Goal: Information Seeking & Learning: Learn about a topic

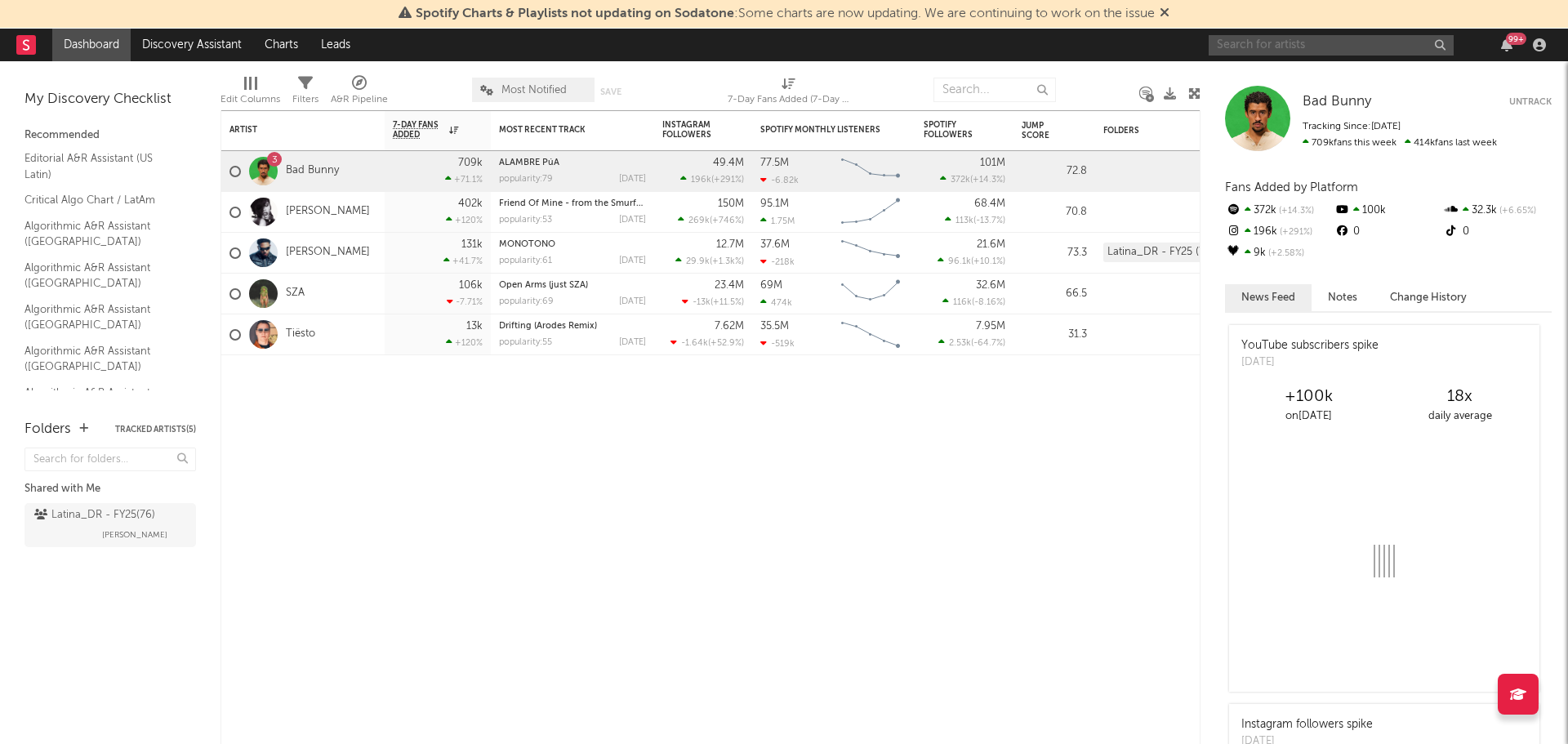
click at [1344, 50] on input "text" at bounding box center [1331, 45] width 245 height 20
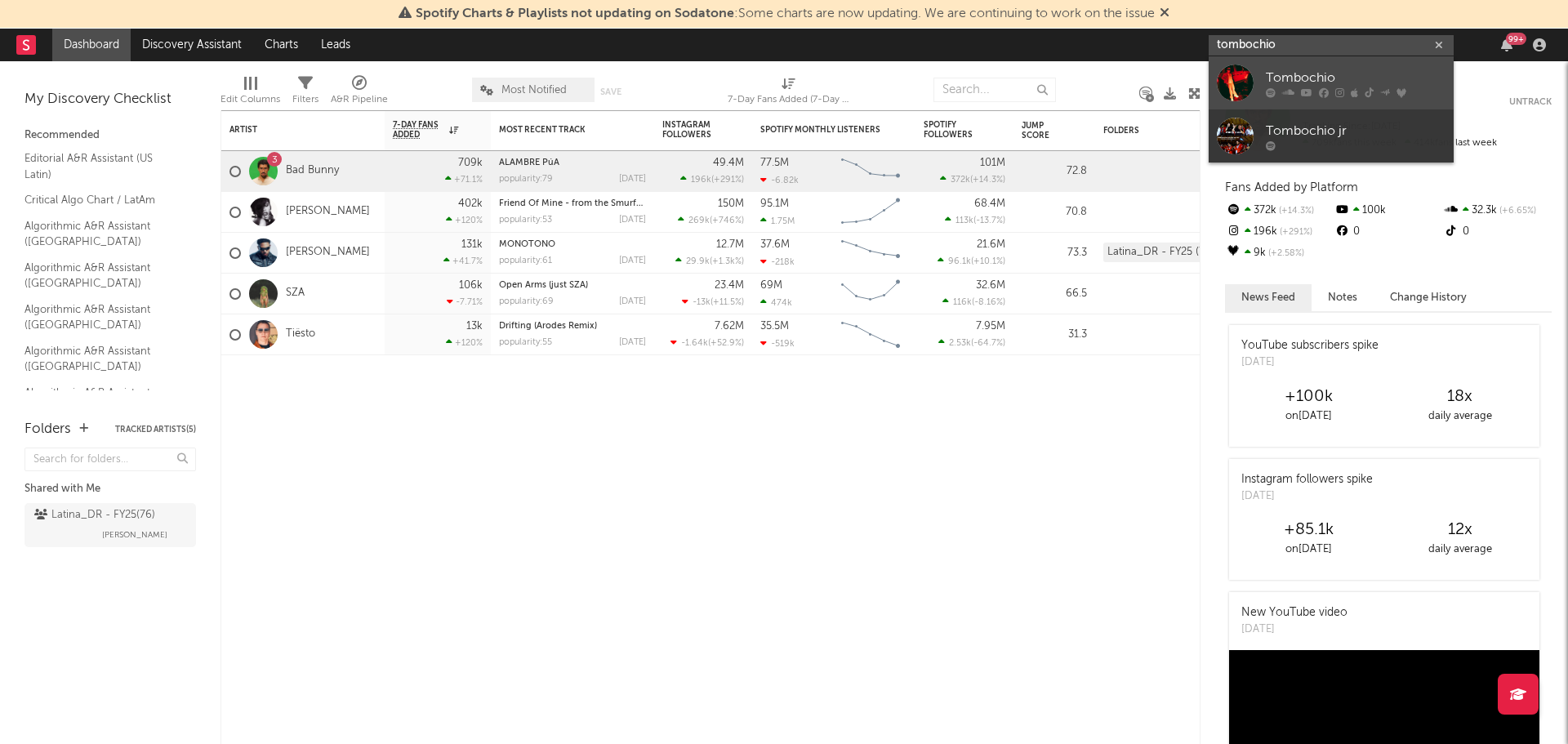
type input "tombochio"
click at [1319, 73] on div "Tombochio" at bounding box center [1356, 77] width 180 height 20
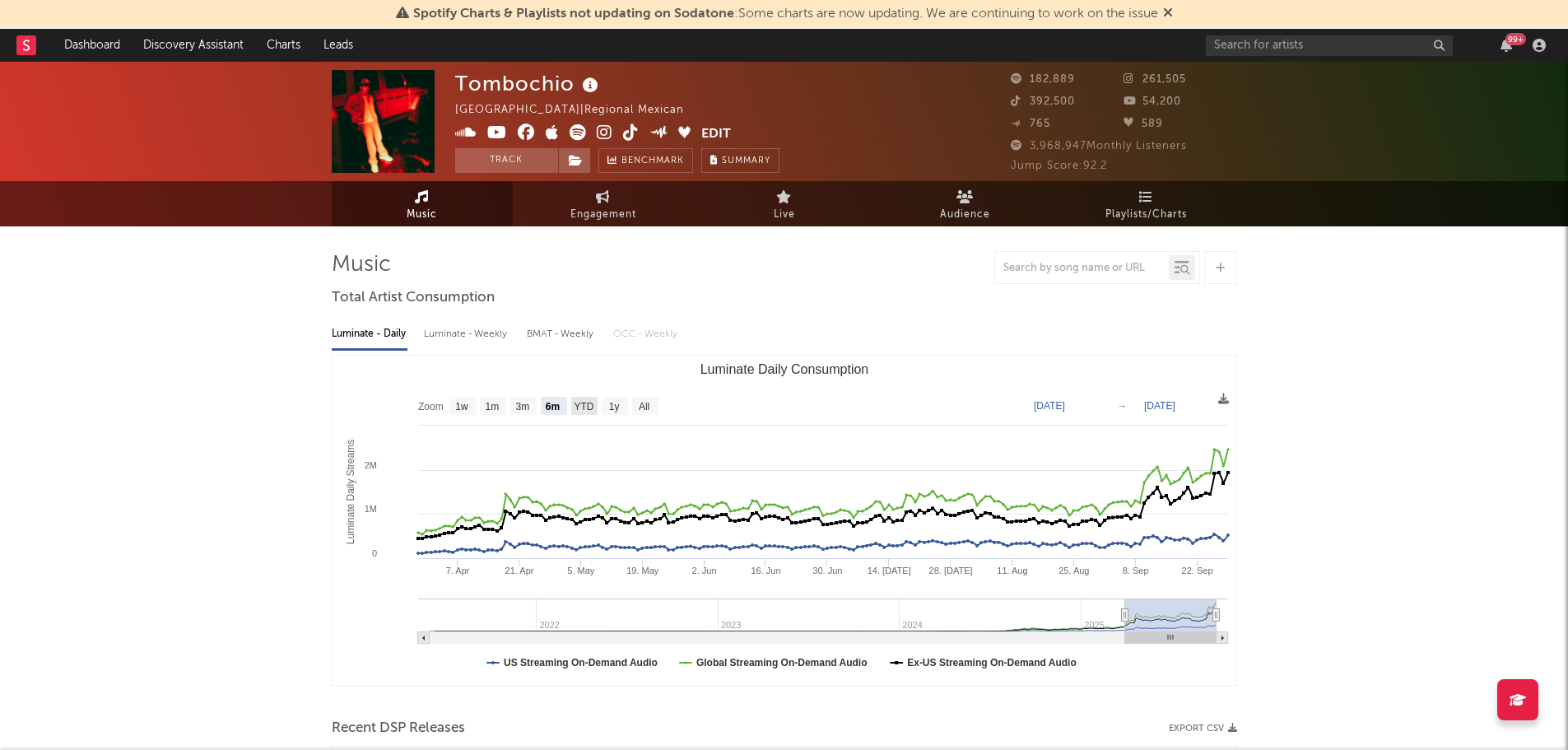
click at [583, 405] on text "YTD" at bounding box center [583, 407] width 20 height 12
select select "YTD"
type input "[DATE]"
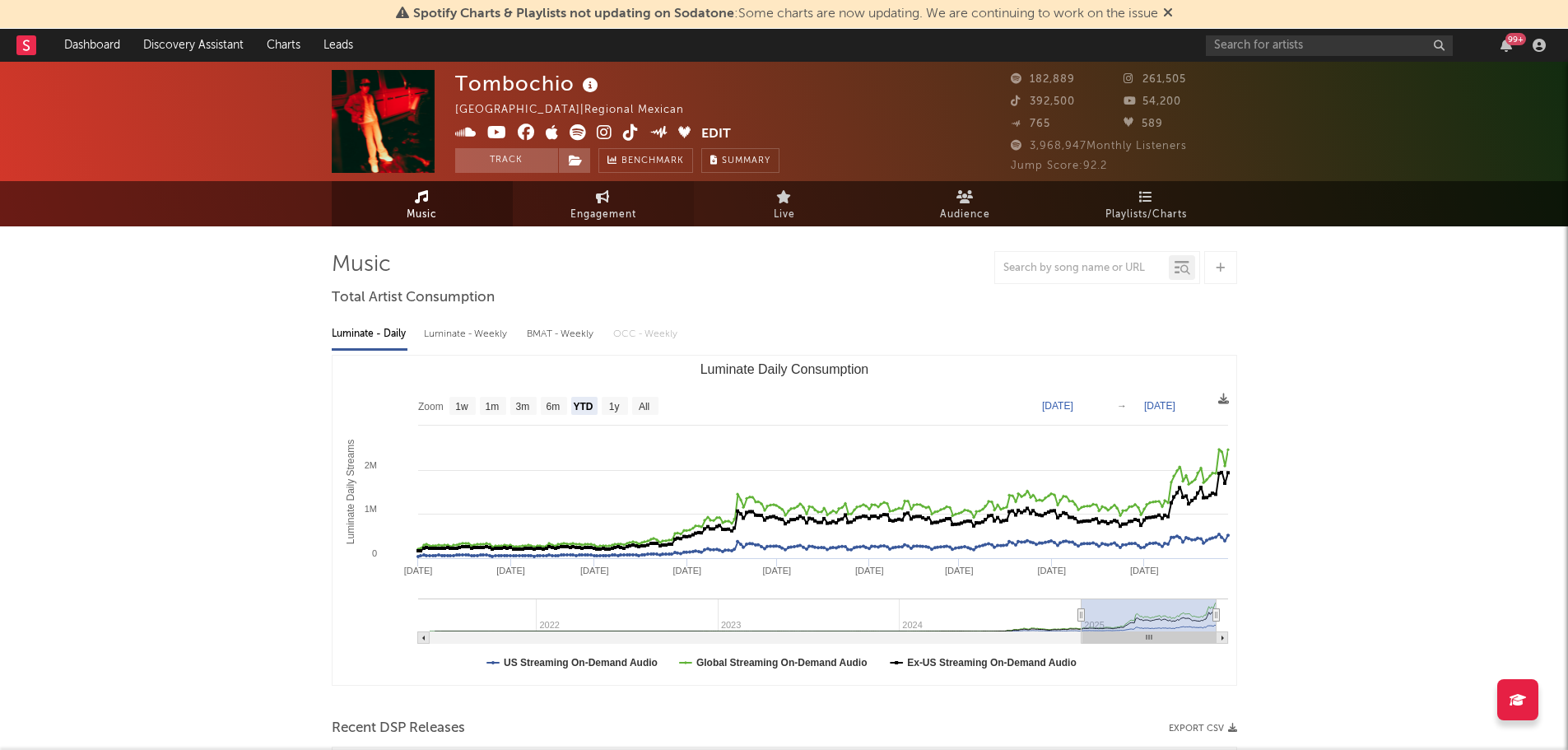
click at [597, 219] on span "Engagement" at bounding box center [604, 215] width 65 height 20
select select "1w"
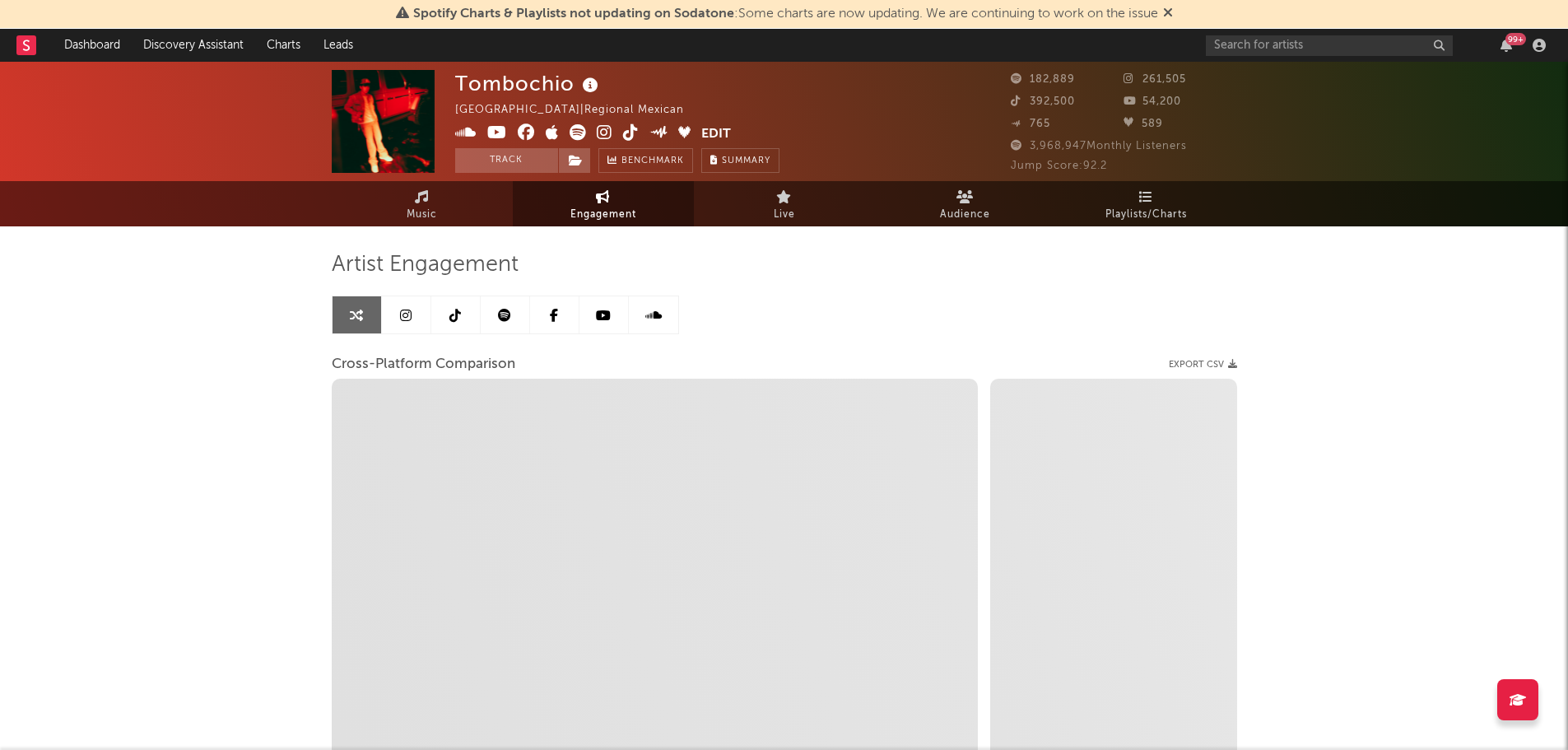
select select "1m"
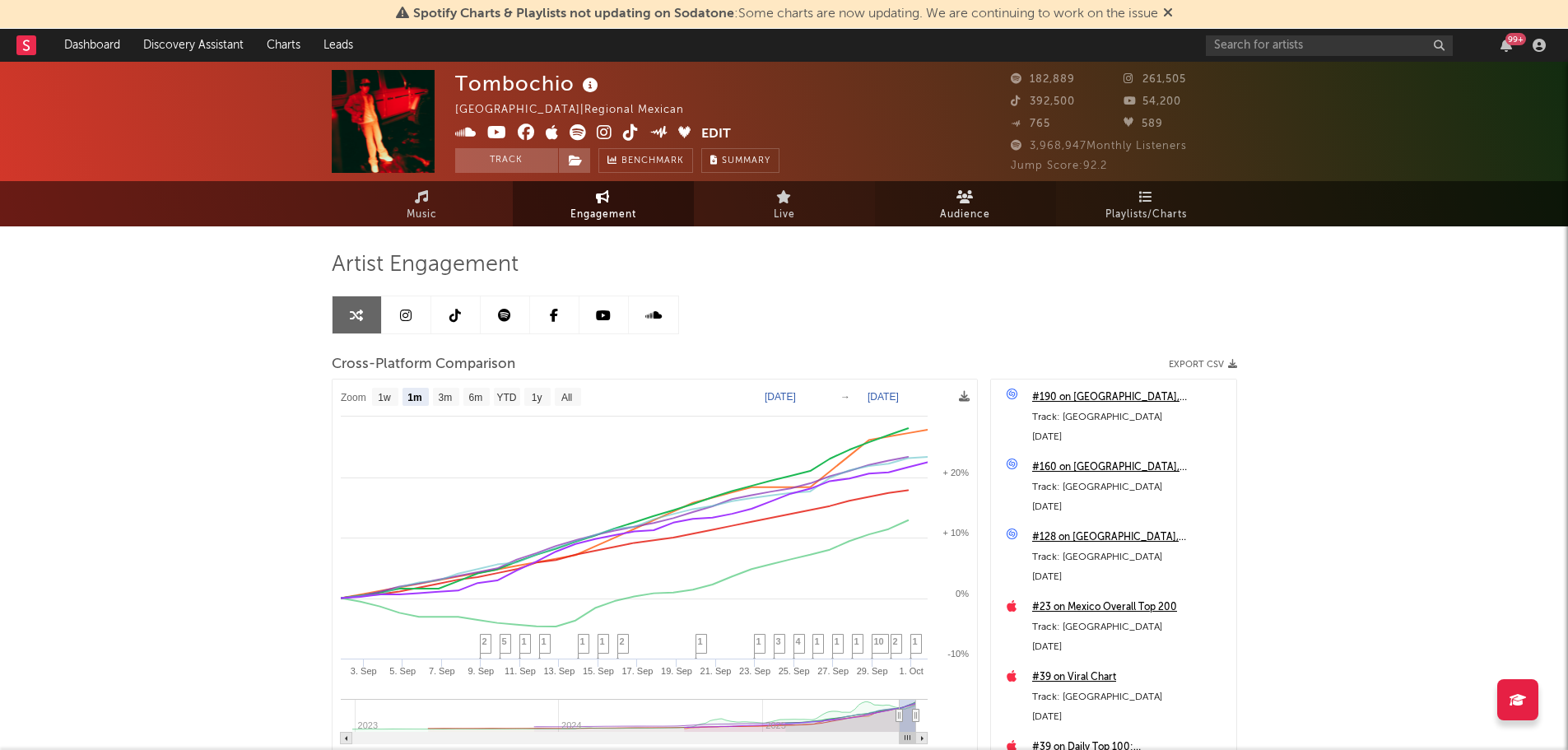
click at [932, 215] on link "Audience" at bounding box center [965, 203] width 181 height 45
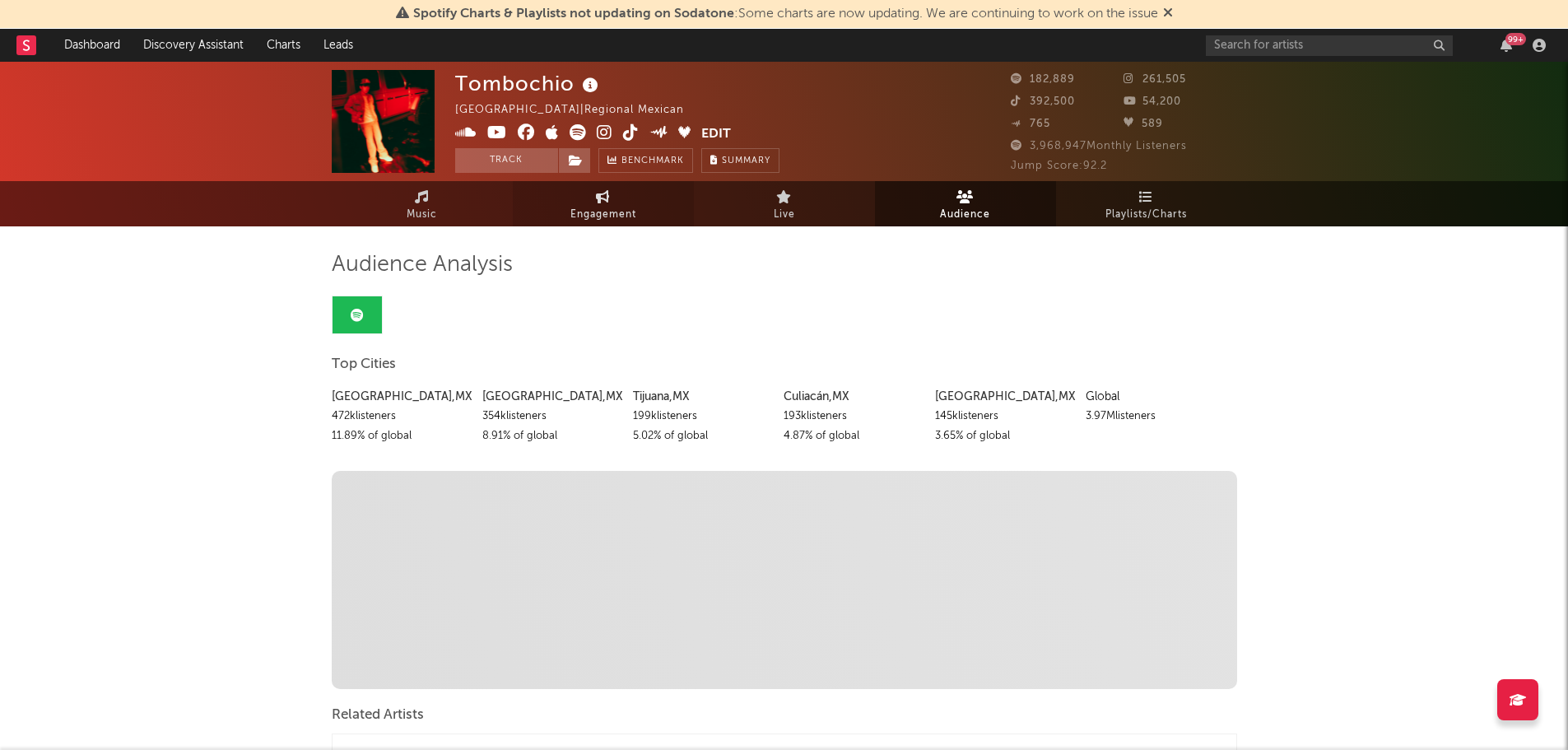
click at [589, 205] on span "Engagement" at bounding box center [604, 215] width 65 height 20
select select "1w"
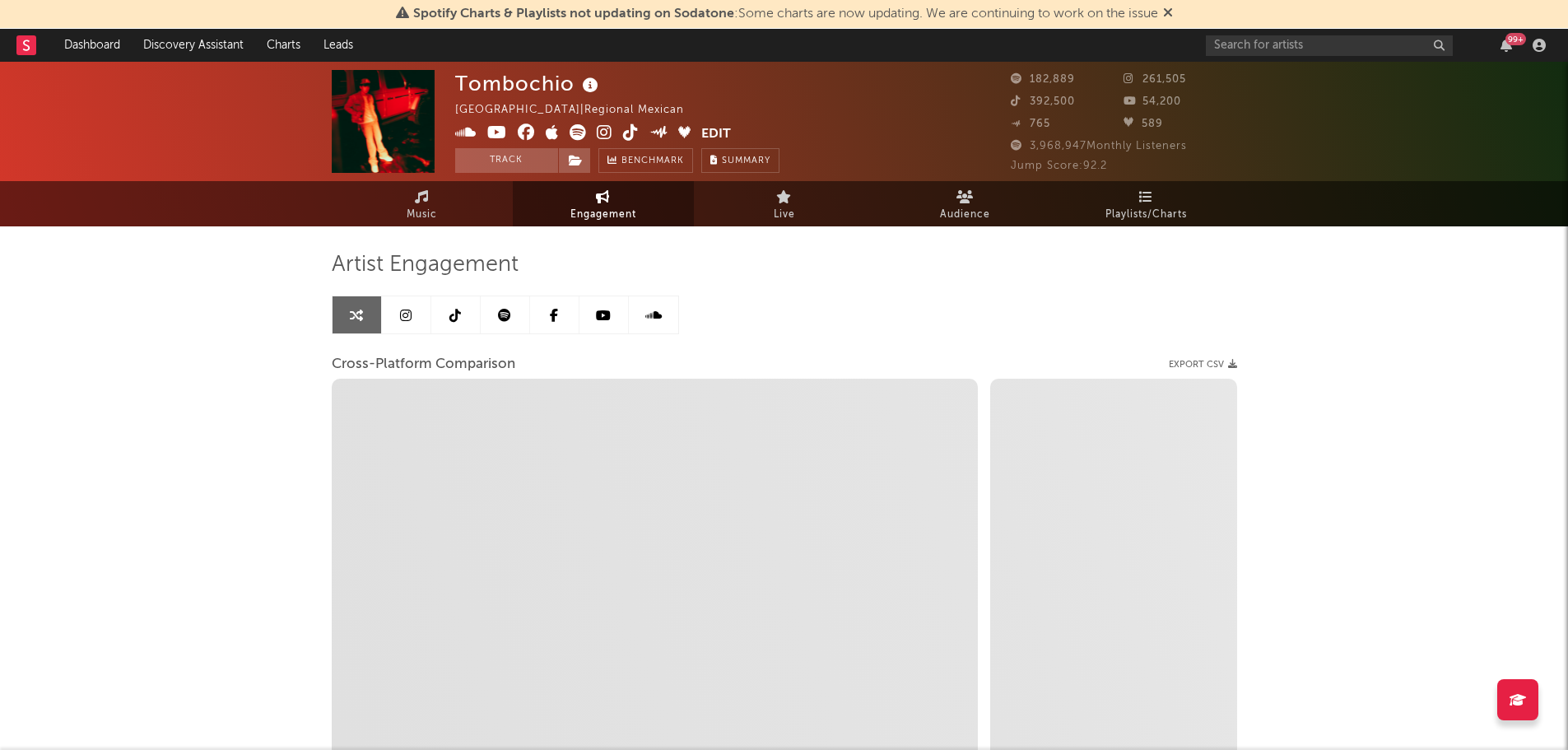
select select "1m"
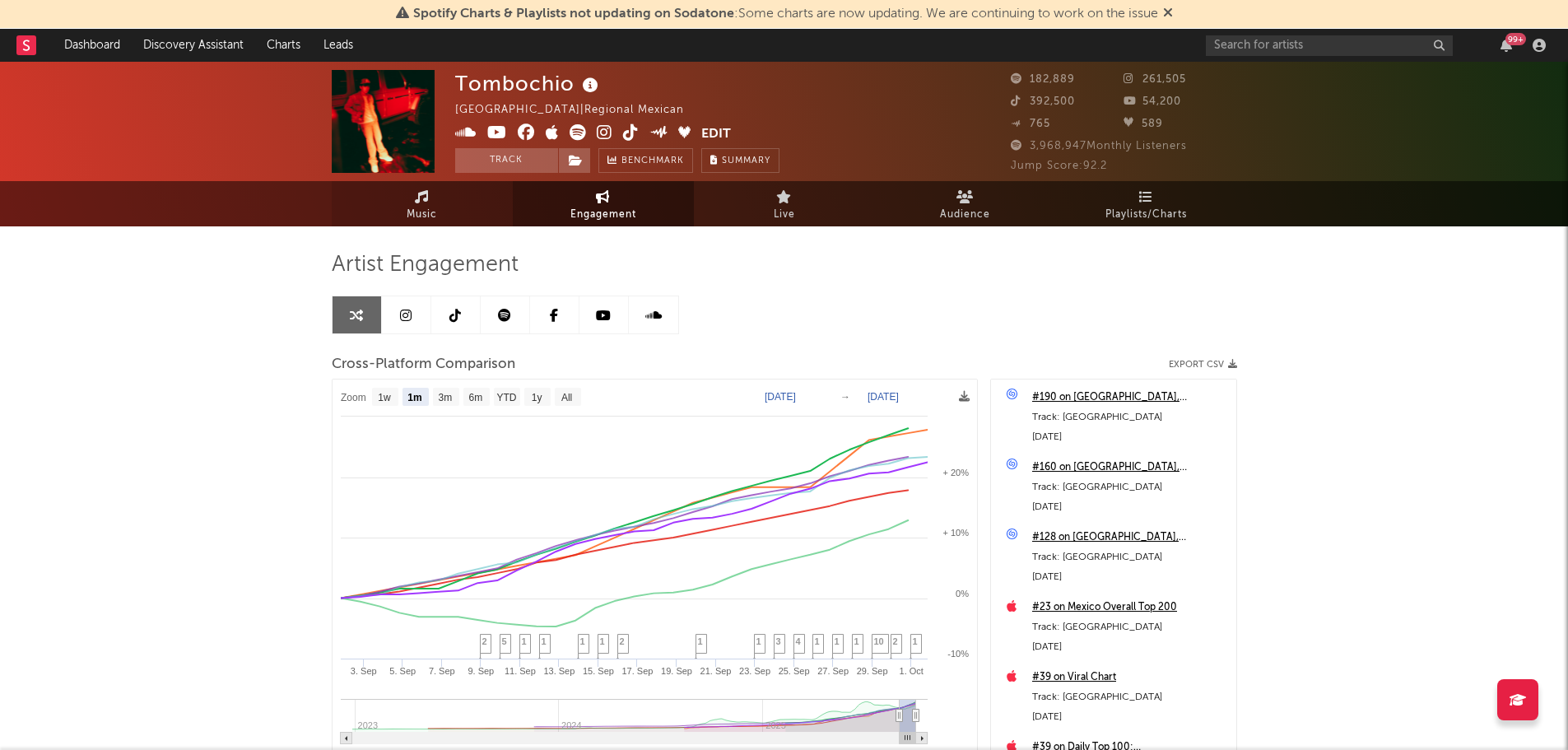
click at [416, 215] on span "Music" at bounding box center [422, 215] width 31 height 20
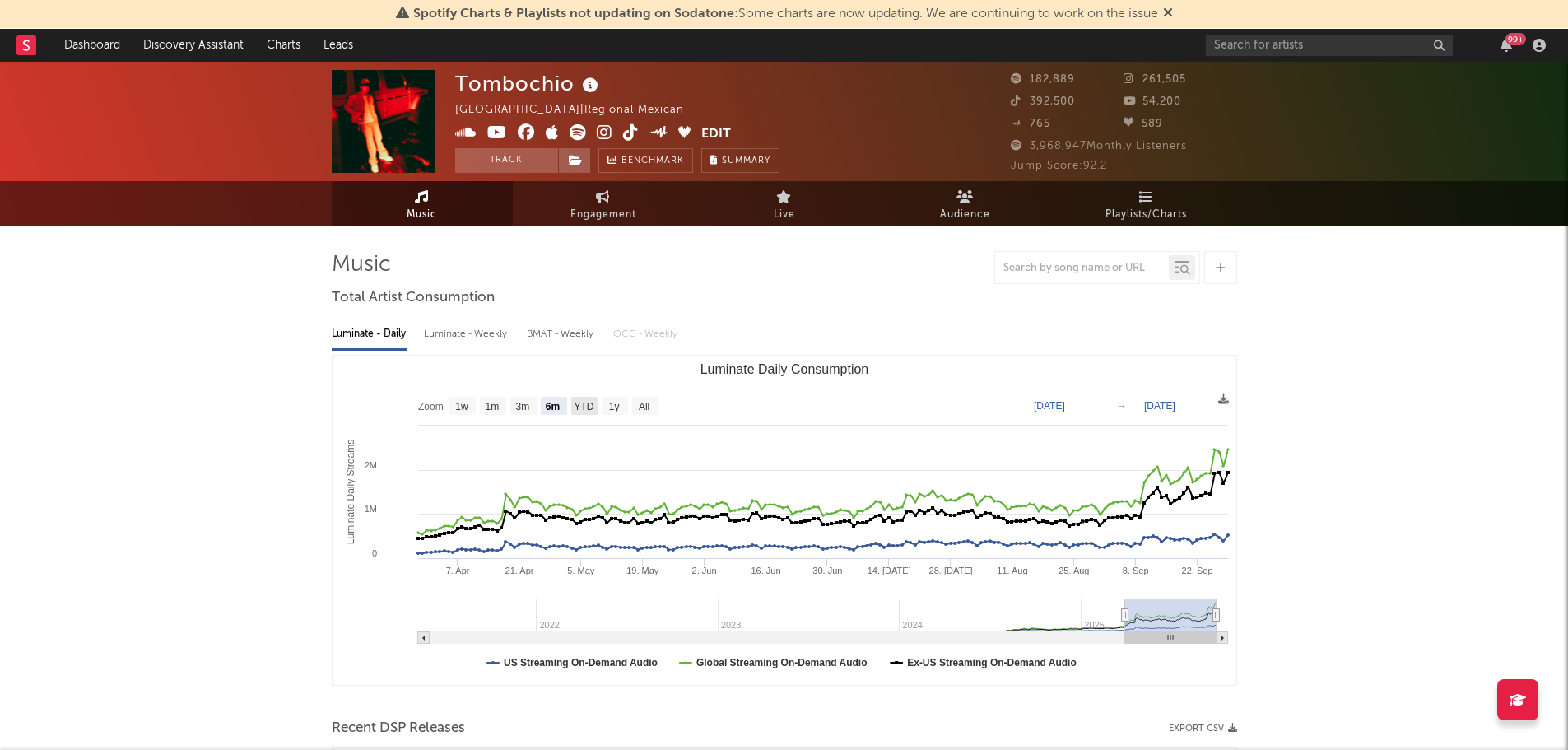
click at [583, 404] on text "YTD" at bounding box center [583, 407] width 20 height 12
select select "YTD"
type input "[DATE]"
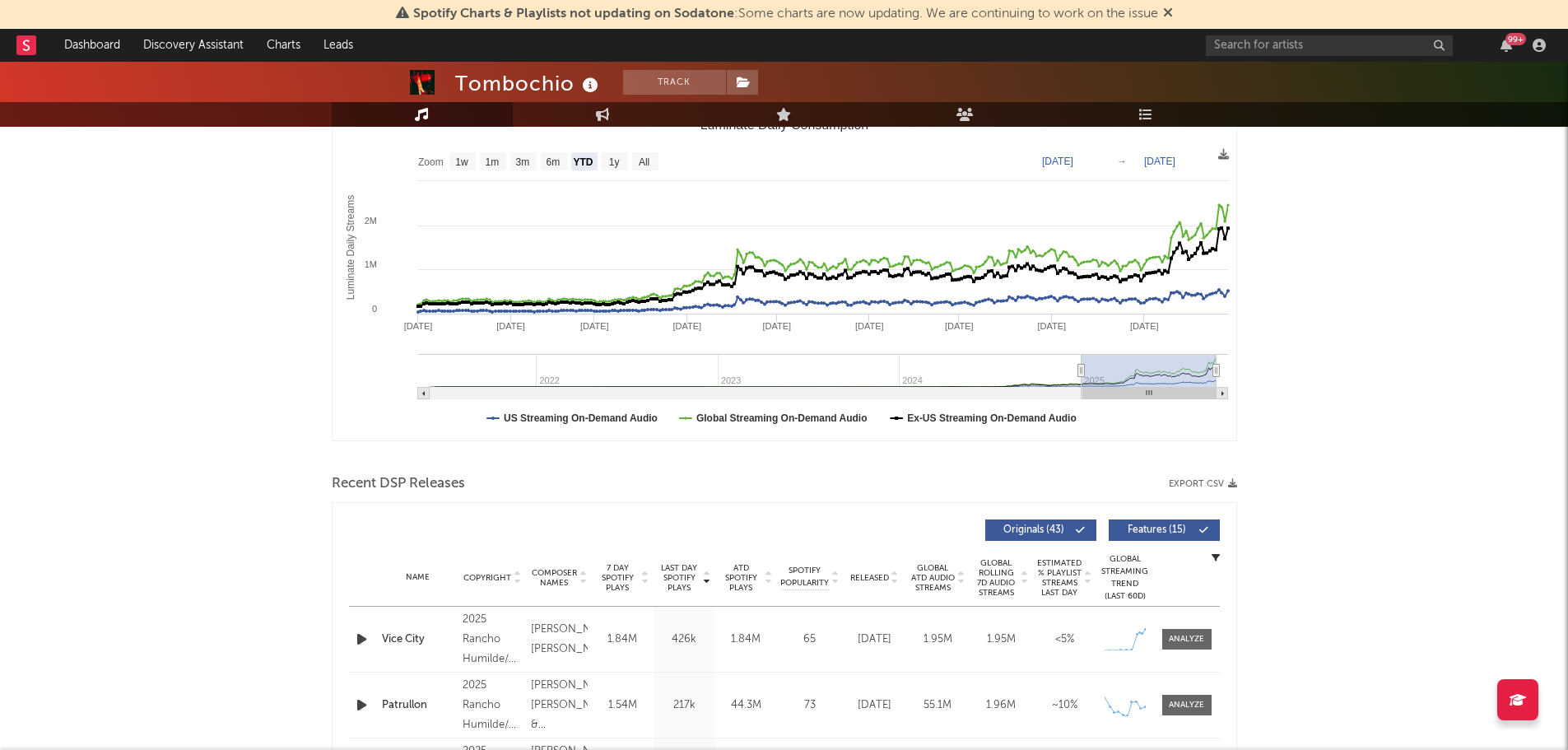
scroll to position [83, 0]
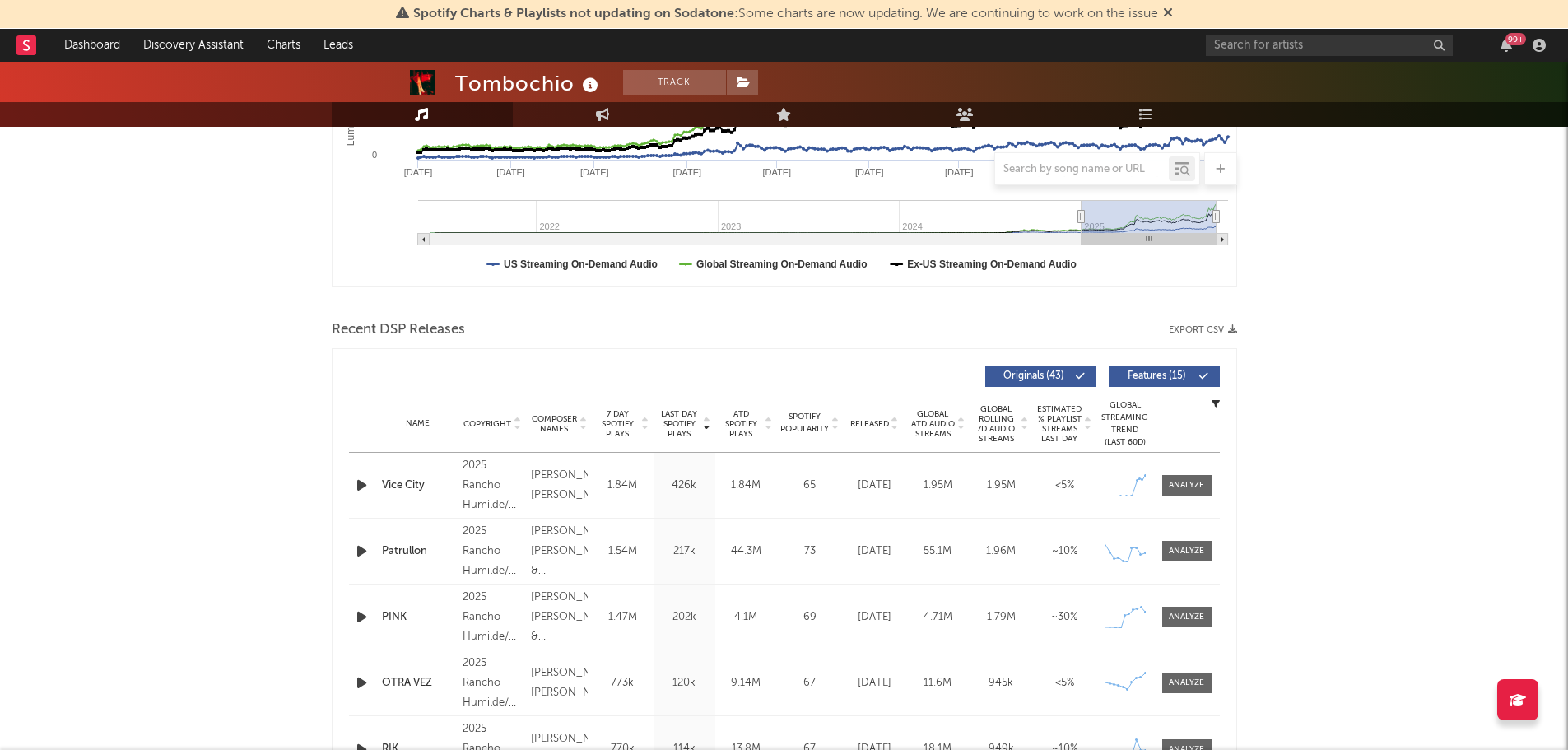
scroll to position [0, 0]
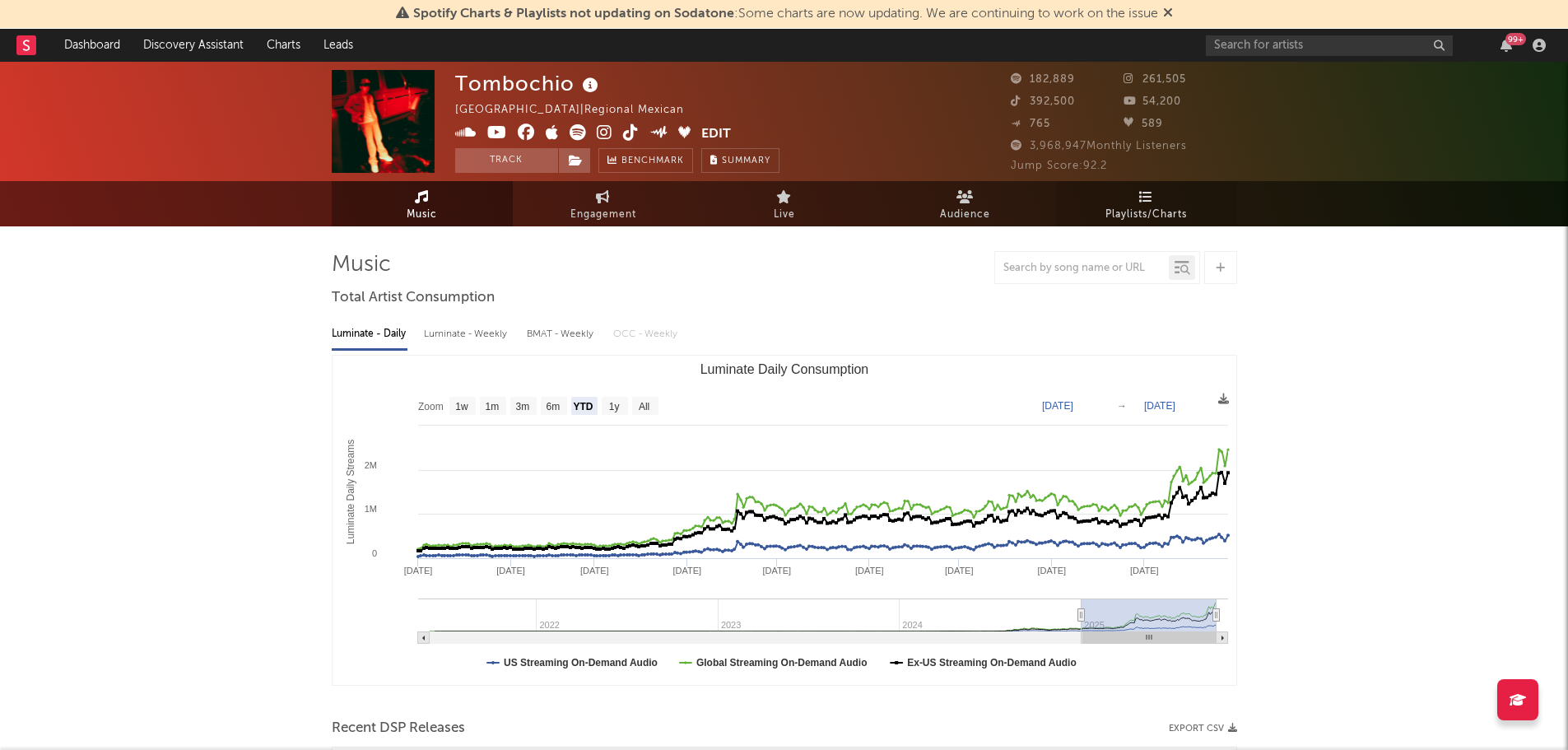
click at [1157, 216] on span "Playlists/Charts" at bounding box center [1146, 215] width 82 height 20
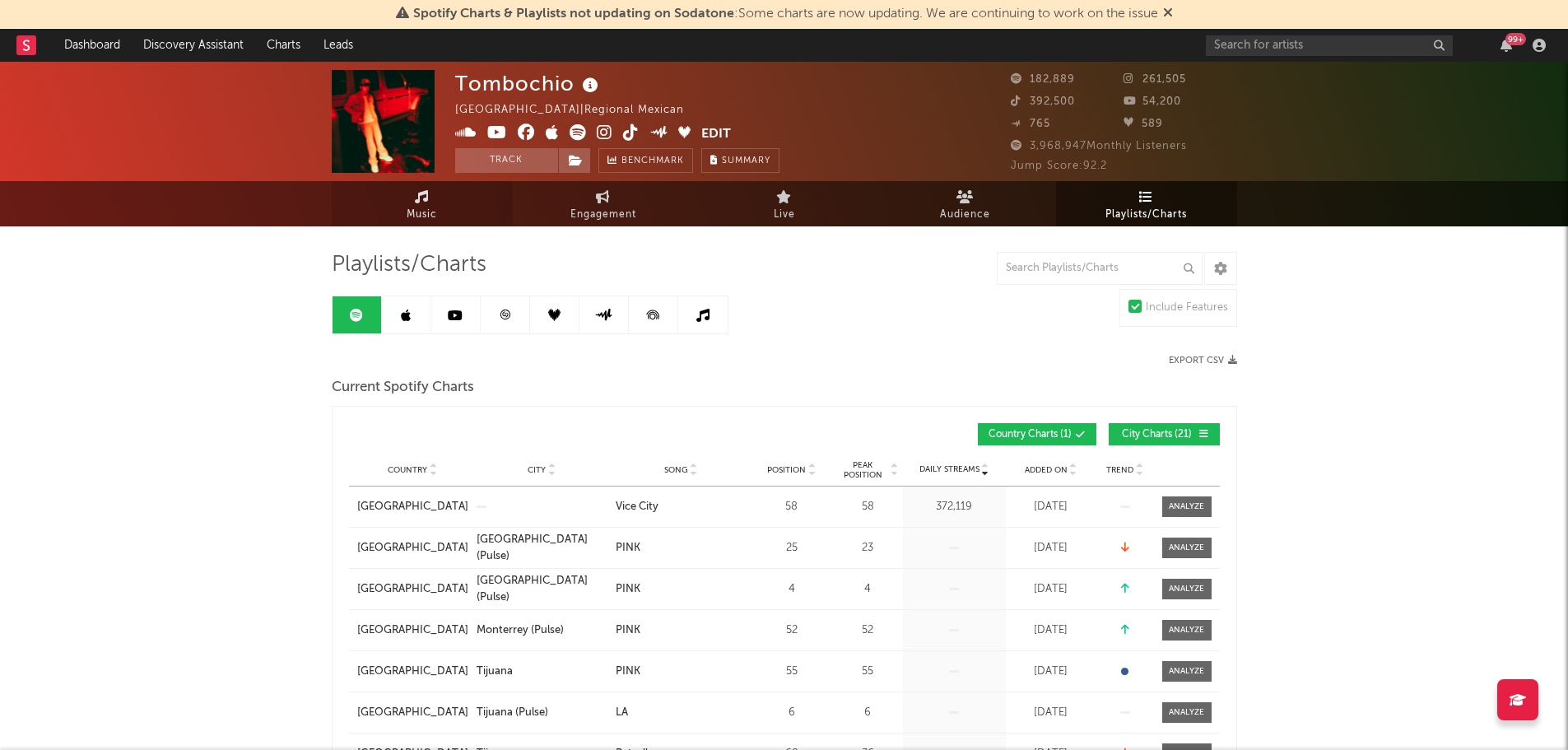
click at [476, 203] on link "Music" at bounding box center [423, 203] width 181 height 45
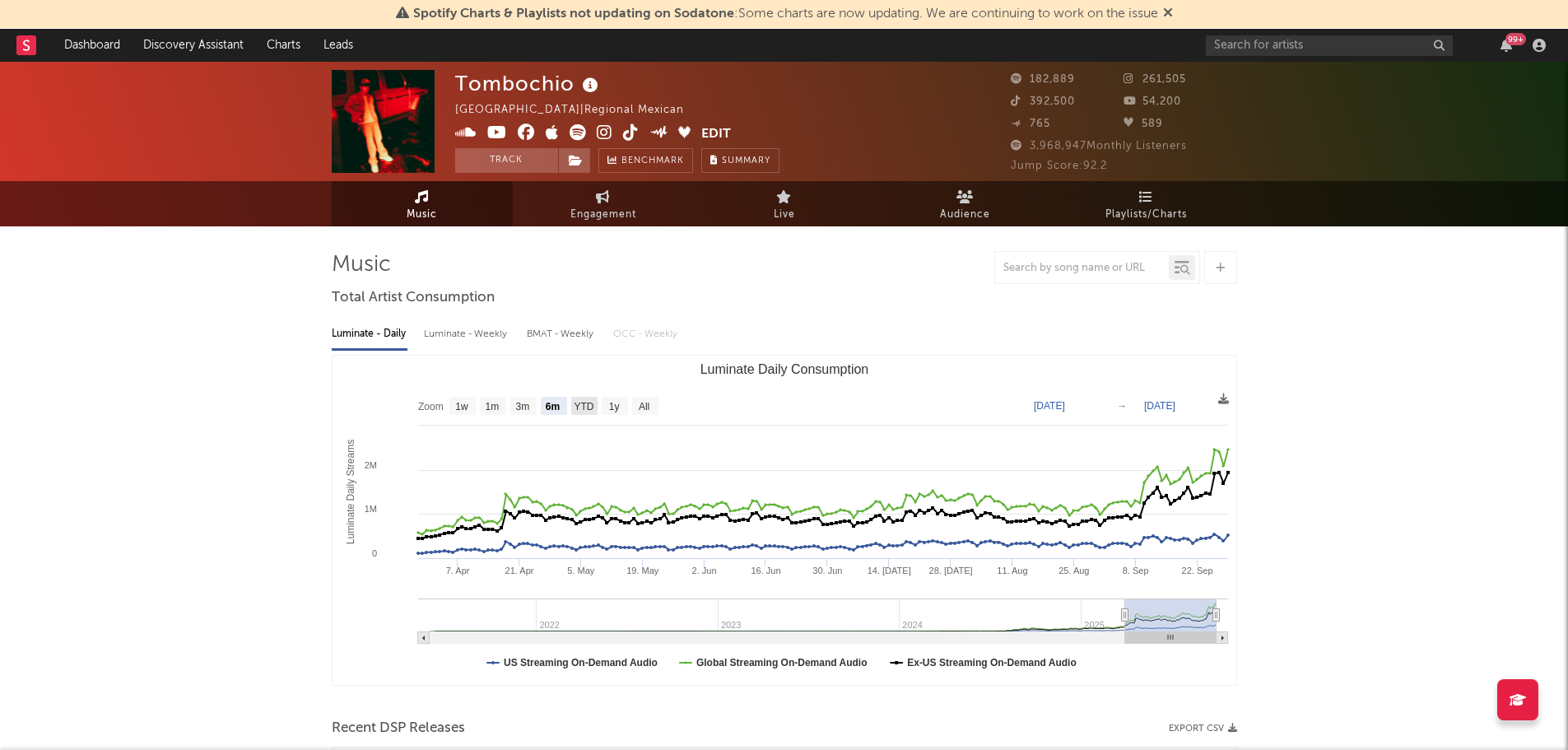
click at [585, 403] on text "YTD" at bounding box center [583, 407] width 20 height 12
select select "YTD"
type input "[DATE]"
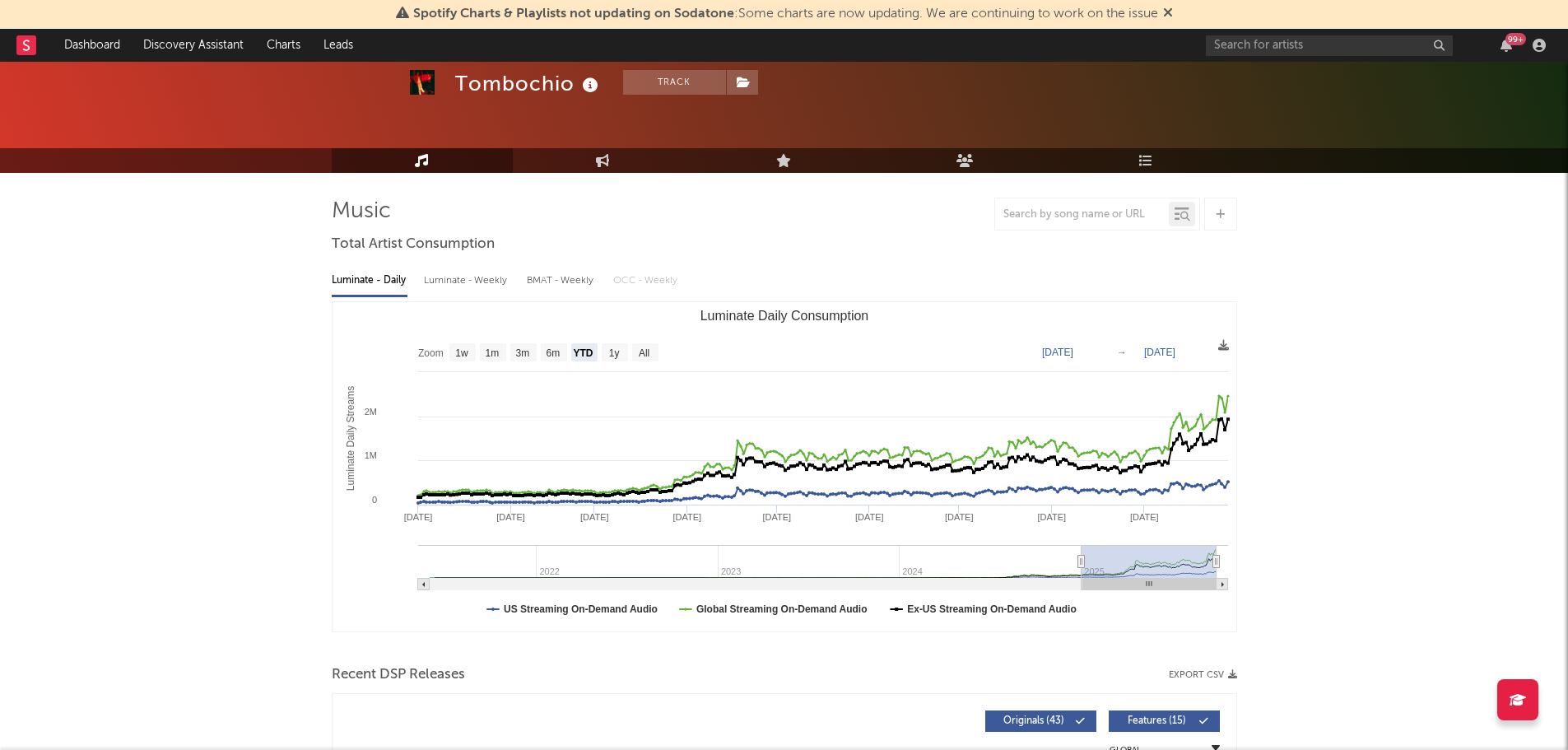
scroll to position [83, 0]
